Goal: Task Accomplishment & Management: Complete application form

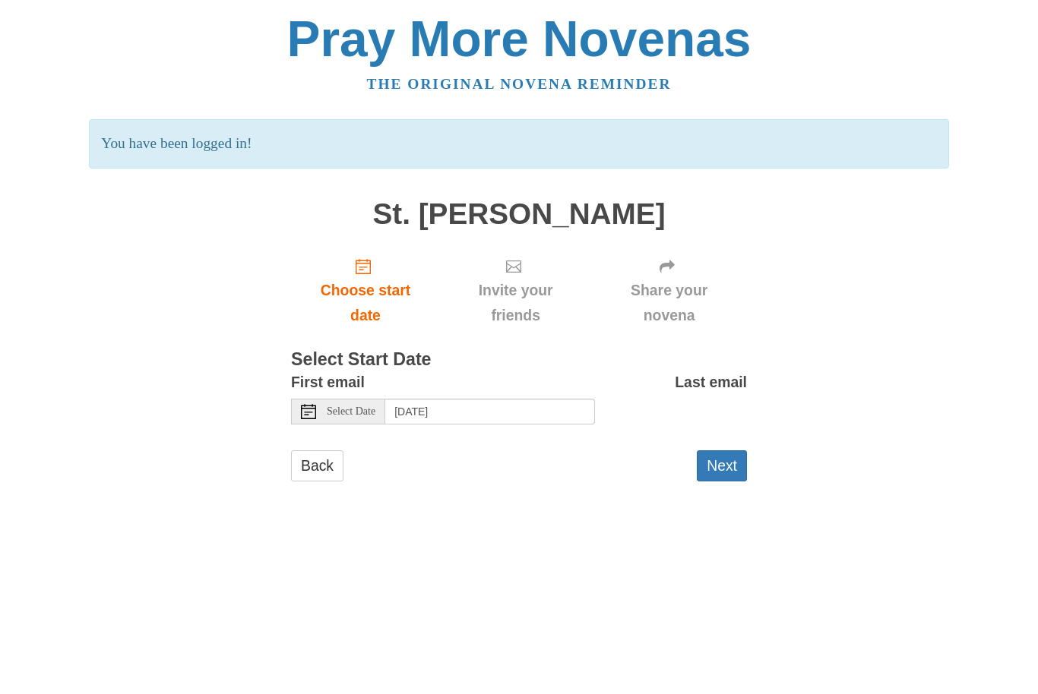
click at [735, 450] on button "Next" at bounding box center [721, 465] width 50 height 31
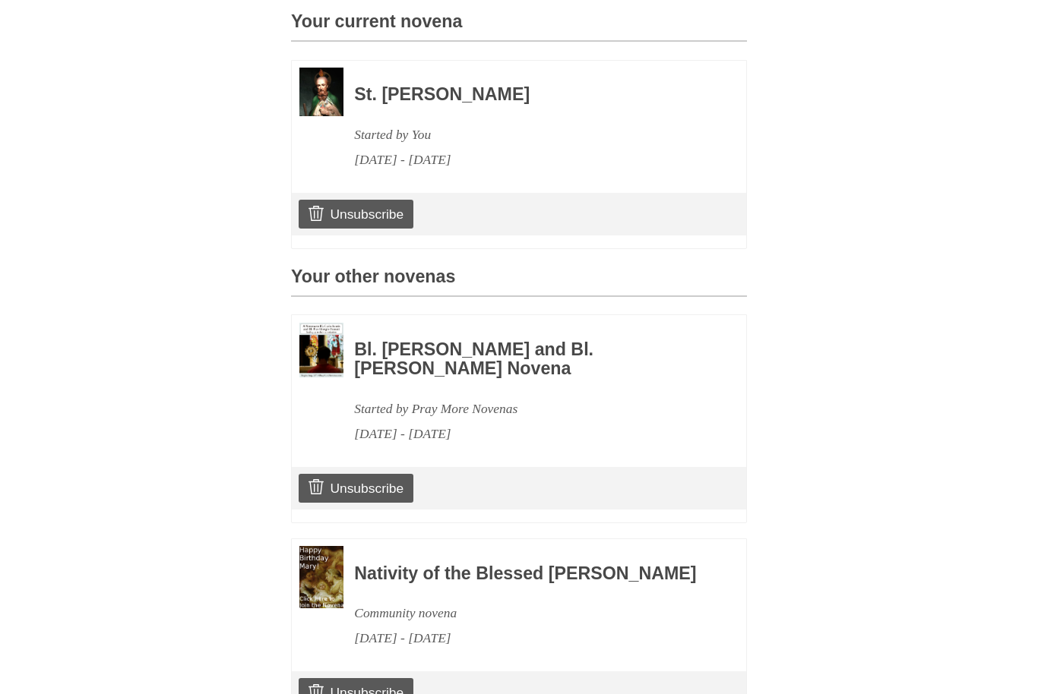
scroll to position [491, 0]
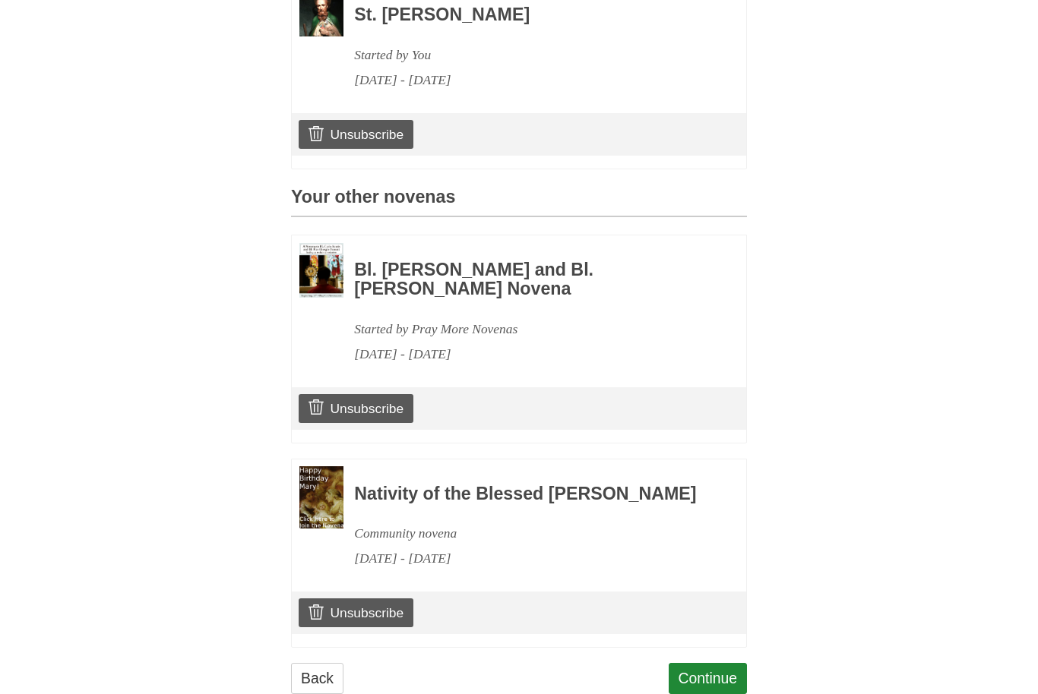
click at [706, 680] on link "Continue" at bounding box center [707, 679] width 79 height 31
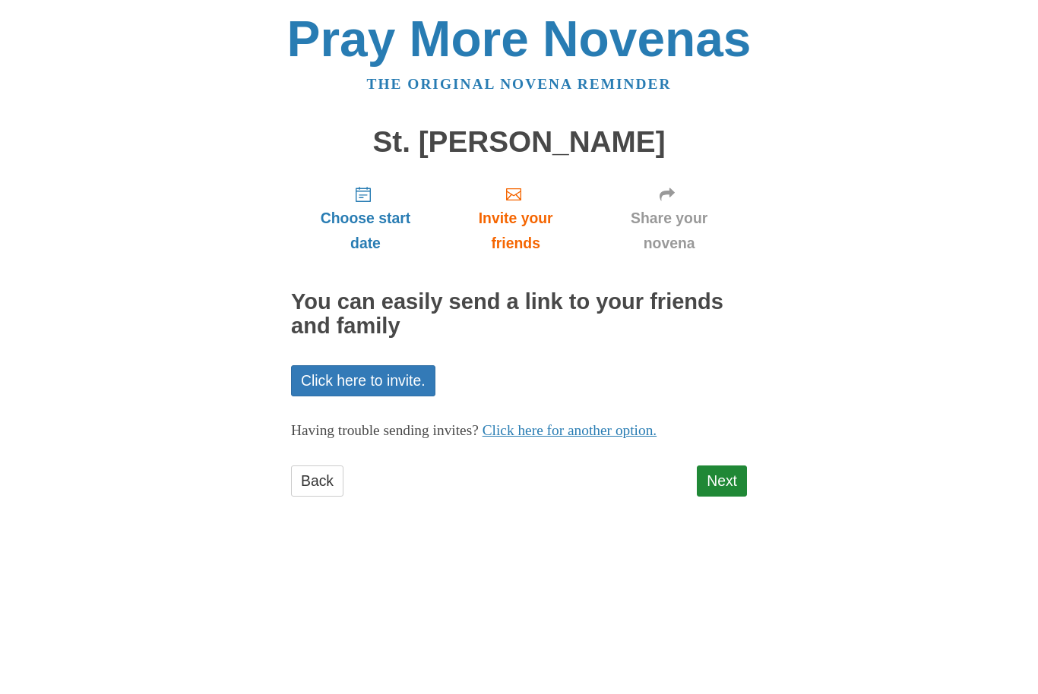
click at [725, 469] on link "Next" at bounding box center [721, 481] width 50 height 31
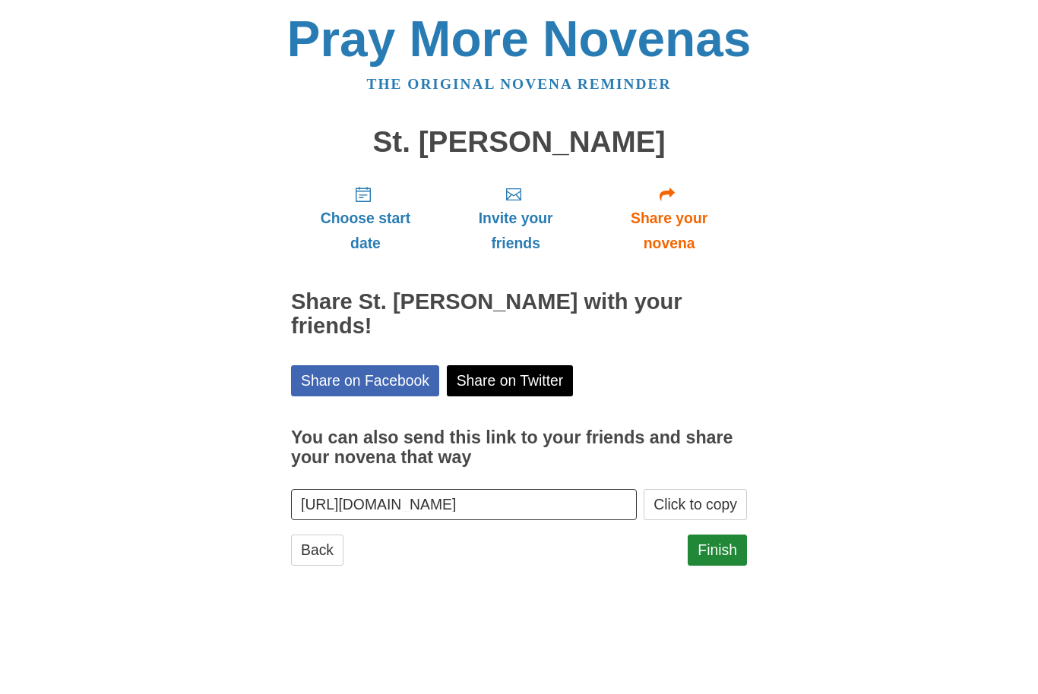
click at [725, 535] on link "Finish" at bounding box center [716, 550] width 59 height 31
